Goal: Task Accomplishment & Management: Manage account settings

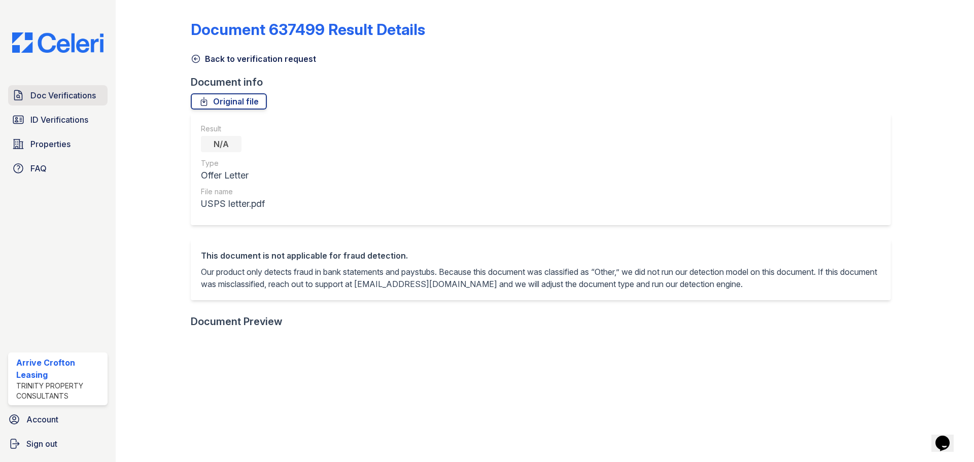
click at [55, 100] on span "Doc Verifications" at bounding box center [62, 95] width 65 height 12
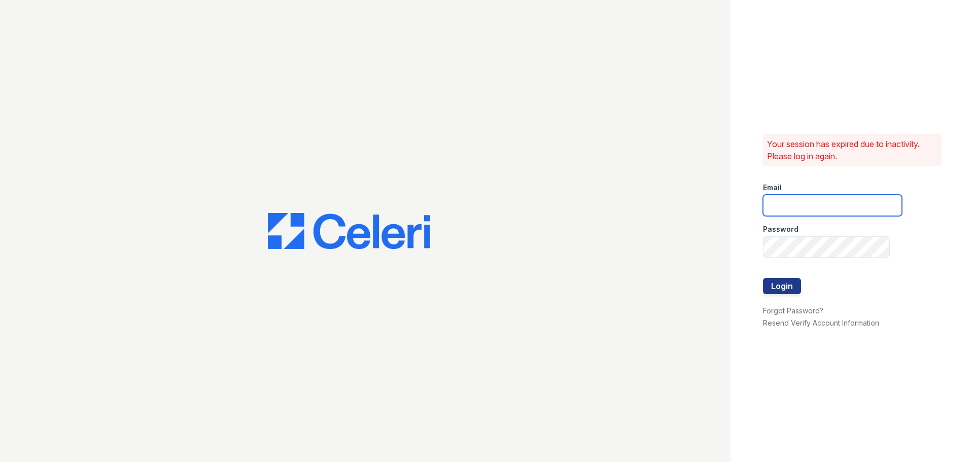
type input "[EMAIL_ADDRESS][DOMAIN_NAME]"
click at [775, 286] on button "Login" at bounding box center [782, 286] width 38 height 16
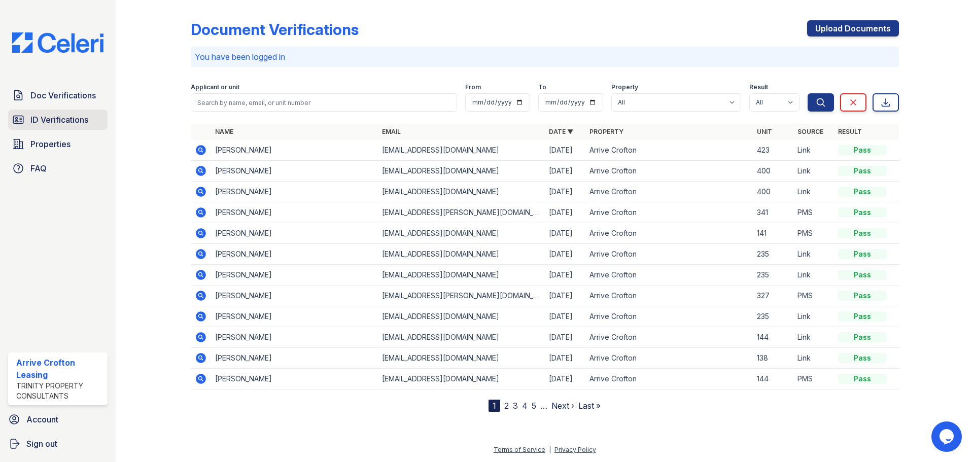
click at [59, 121] on span "ID Verifications" at bounding box center [59, 120] width 58 height 12
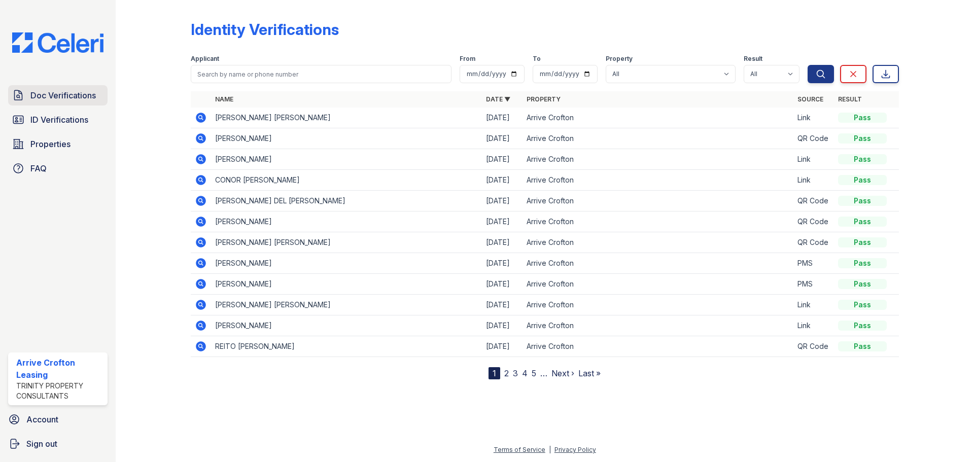
click at [78, 100] on span "Doc Verifications" at bounding box center [62, 95] width 65 height 12
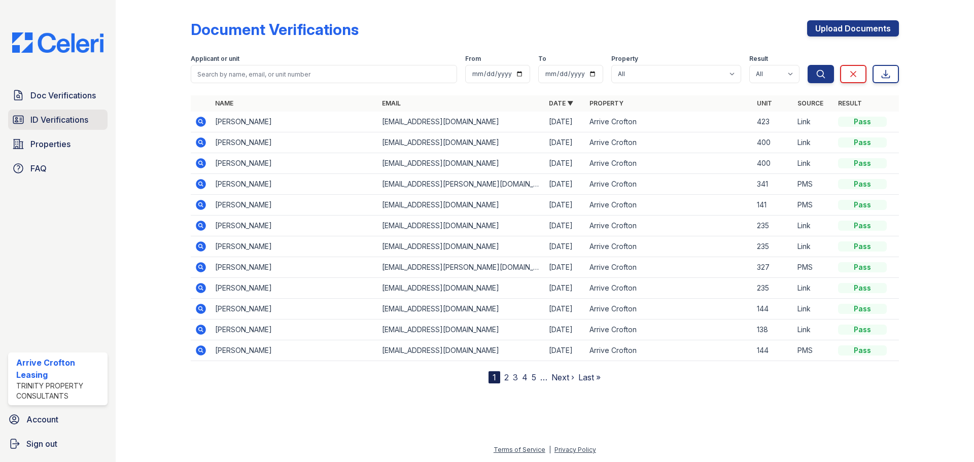
click at [59, 117] on span "ID Verifications" at bounding box center [59, 120] width 58 height 12
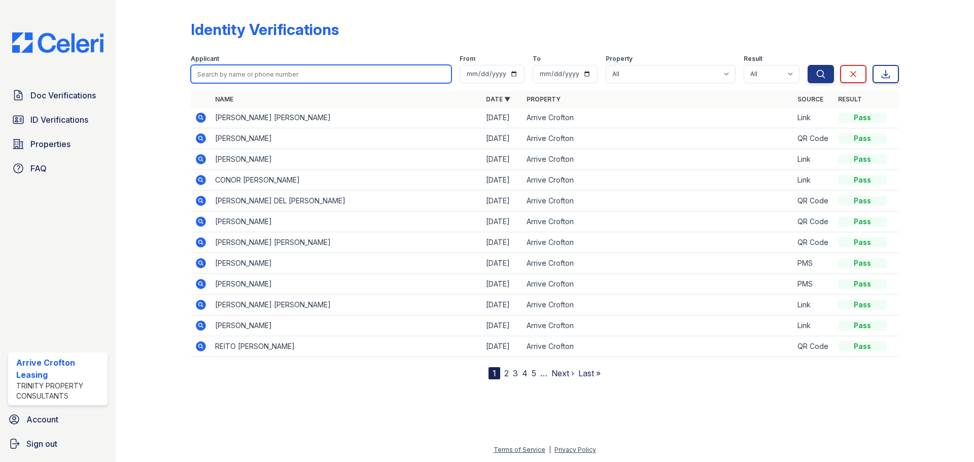
click at [222, 77] on input "search" at bounding box center [321, 74] width 261 height 18
type input "ronnica"
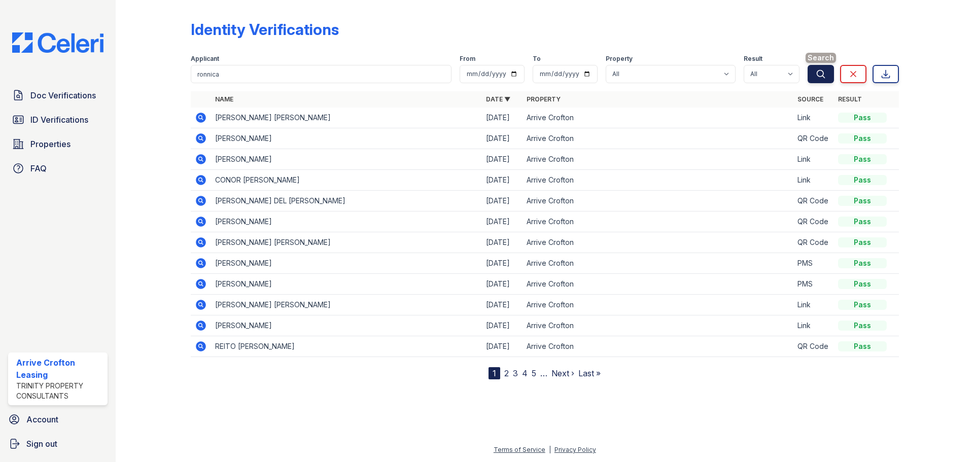
click at [813, 72] on button "Search" at bounding box center [820, 74] width 26 height 18
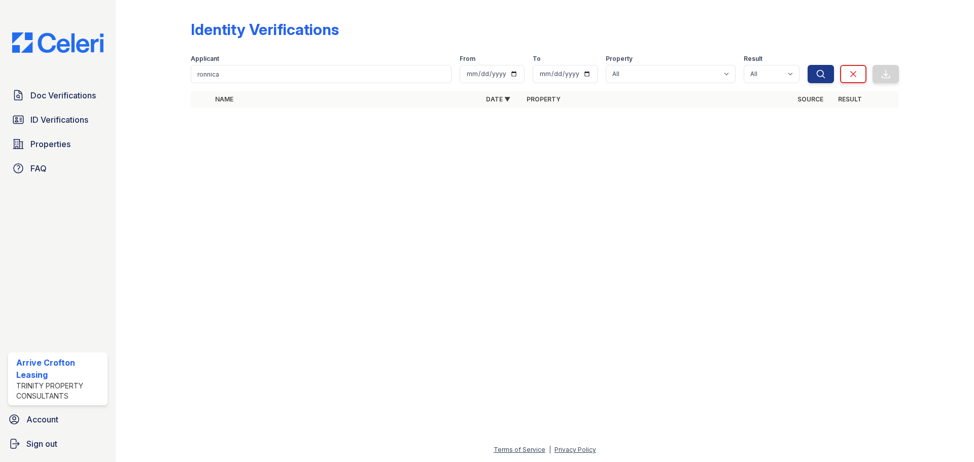
click at [58, 108] on div "Doc Verifications ID Verifications Properties FAQ" at bounding box center [58, 131] width 108 height 93
click at [56, 93] on span "Doc Verifications" at bounding box center [62, 95] width 65 height 12
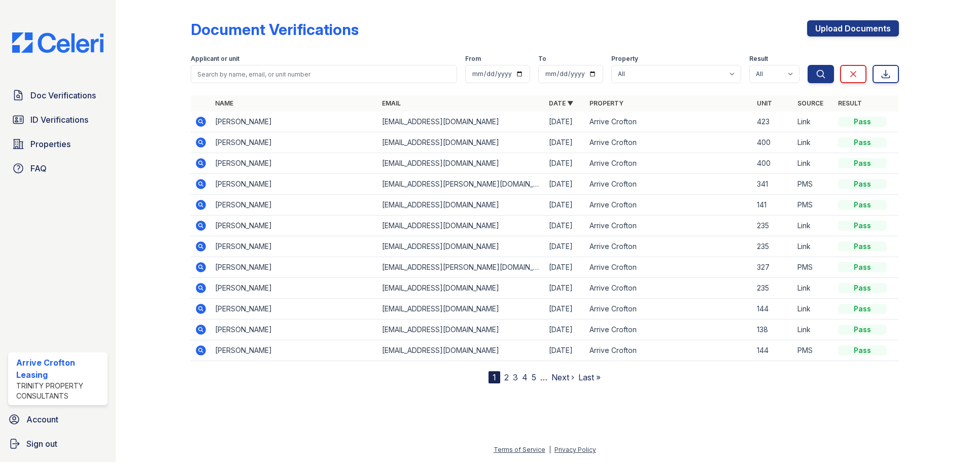
click at [188, 123] on div at bounding box center [161, 193] width 59 height 379
click at [201, 121] on icon at bounding box center [200, 121] width 3 height 3
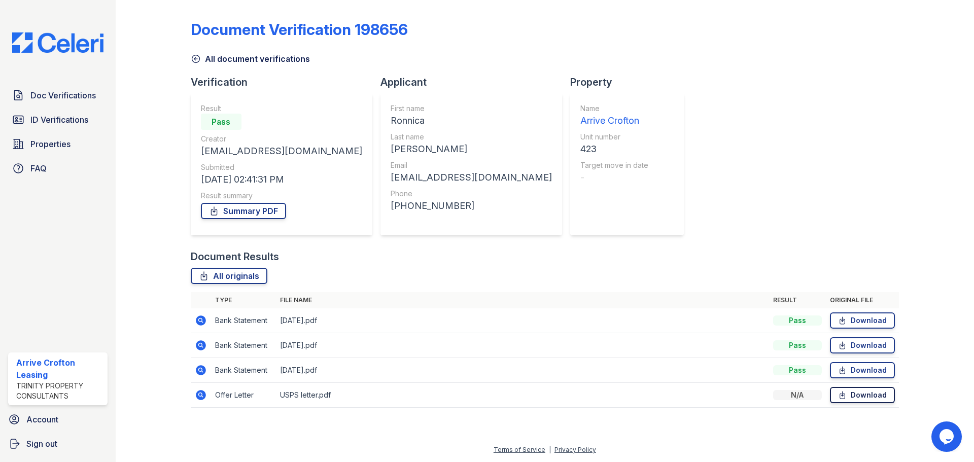
click at [866, 399] on link "Download" at bounding box center [862, 395] width 65 height 16
click at [51, 165] on link "FAQ" at bounding box center [57, 168] width 99 height 20
click at [39, 133] on div "Doc Verifications ID Verifications Properties FAQ" at bounding box center [58, 131] width 108 height 93
click at [33, 146] on span "Properties" at bounding box center [50, 144] width 40 height 12
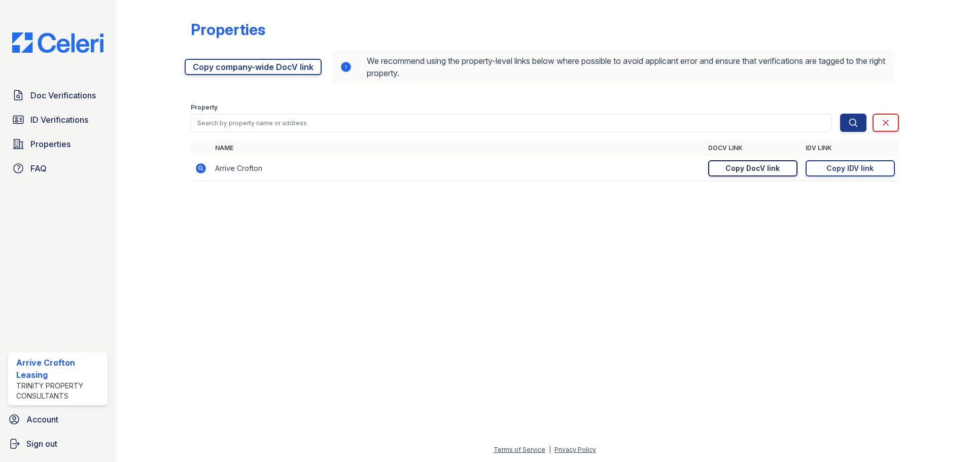
click at [758, 166] on div "Copy DocV link" at bounding box center [752, 168] width 54 height 10
click at [847, 168] on div "Copy IDV link" at bounding box center [849, 168] width 47 height 10
